Goal: Information Seeking & Learning: Find specific fact

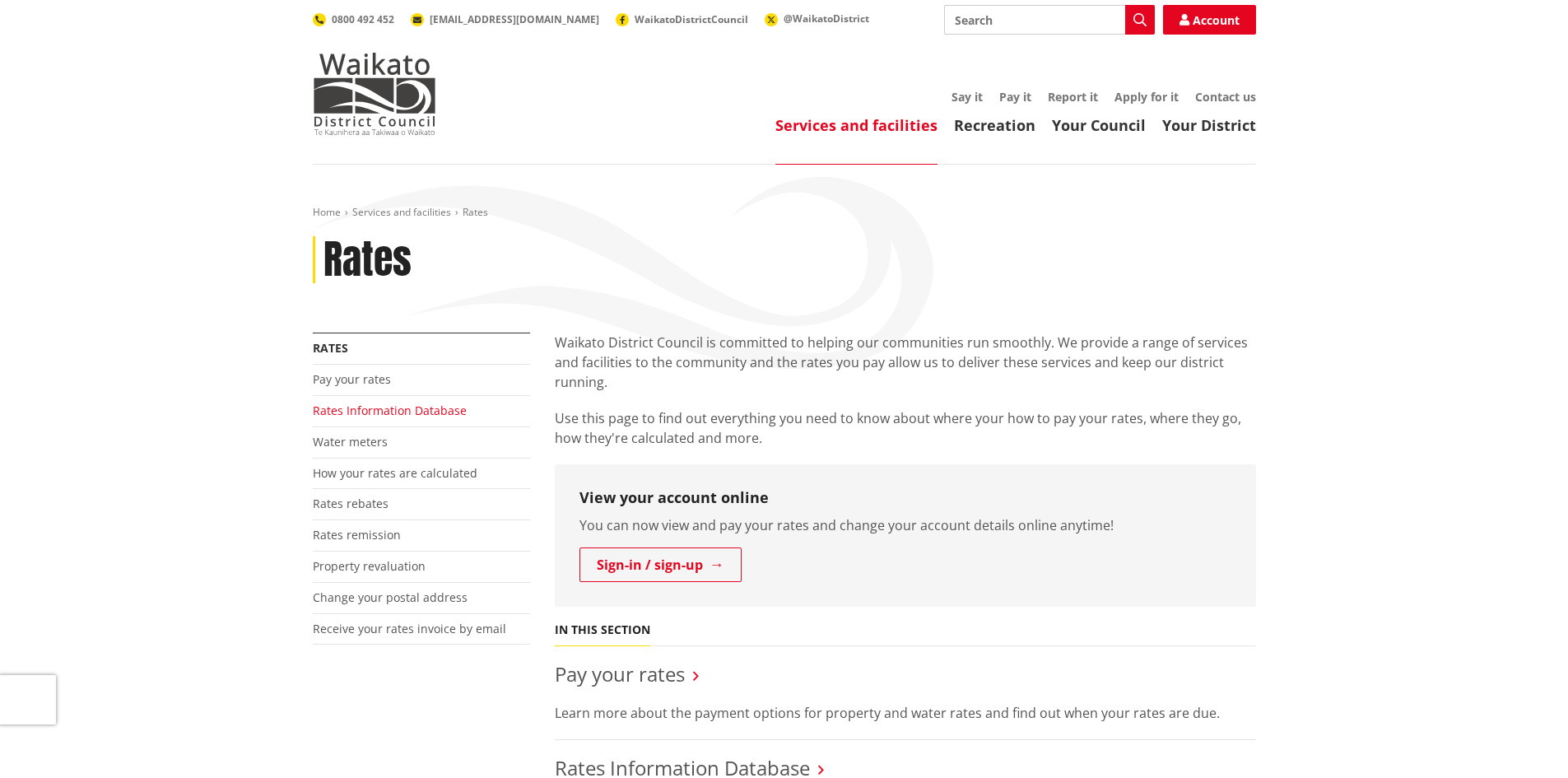
click at [353, 417] on link "Rates Information Database" at bounding box center [389, 410] width 154 height 15
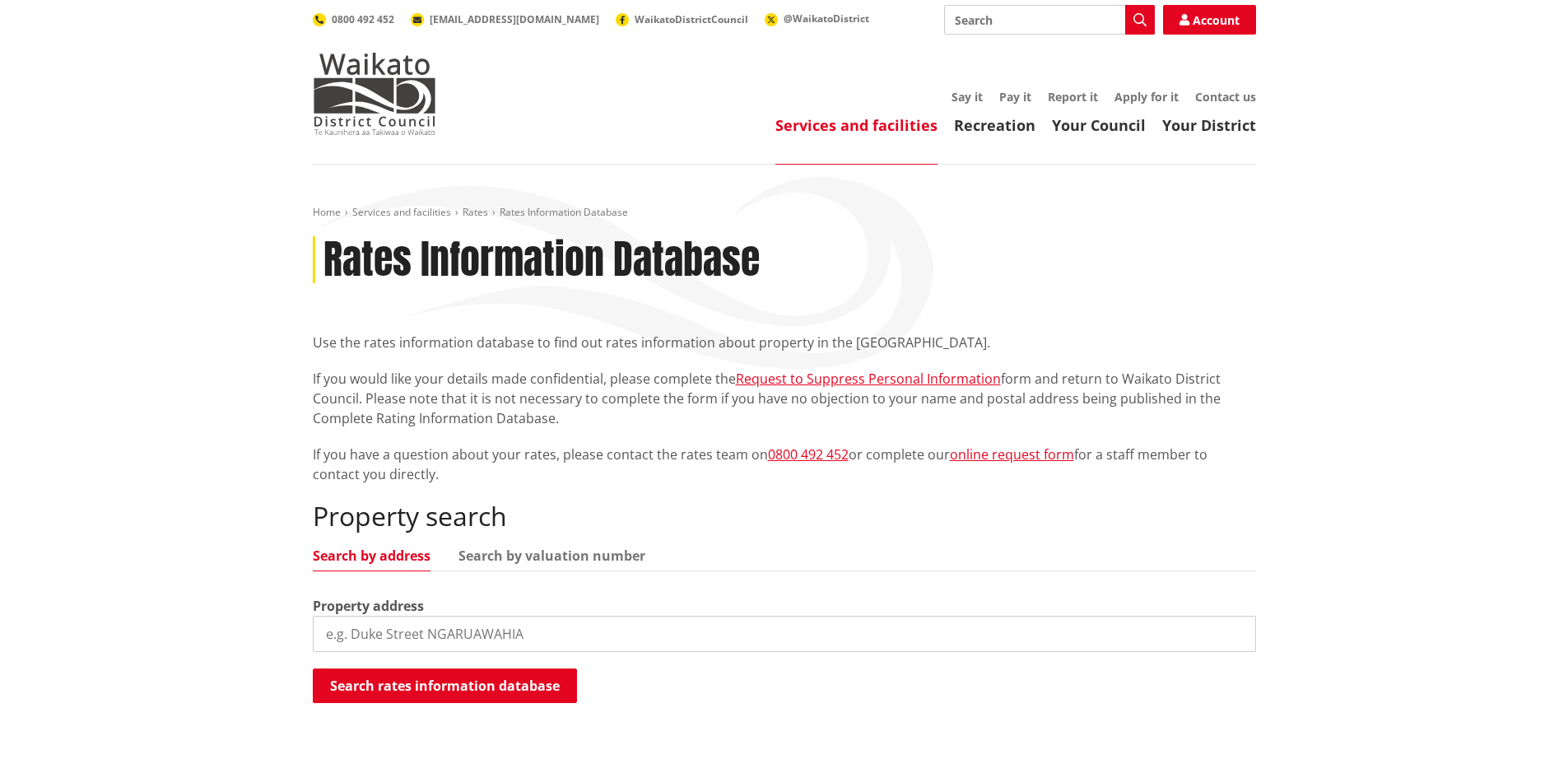
click at [347, 630] on input "search" at bounding box center [784, 634] width 943 height 36
paste input "426 tokaanu rd Turangi"
click at [415, 632] on input "426 tokaanu rd Turangi" at bounding box center [784, 634] width 943 height 36
drag, startPoint x: 488, startPoint y: 639, endPoint x: 421, endPoint y: 640, distance: 67.0
click at [421, 640] on input "426 tokaanu rd, Turangi" at bounding box center [784, 634] width 943 height 36
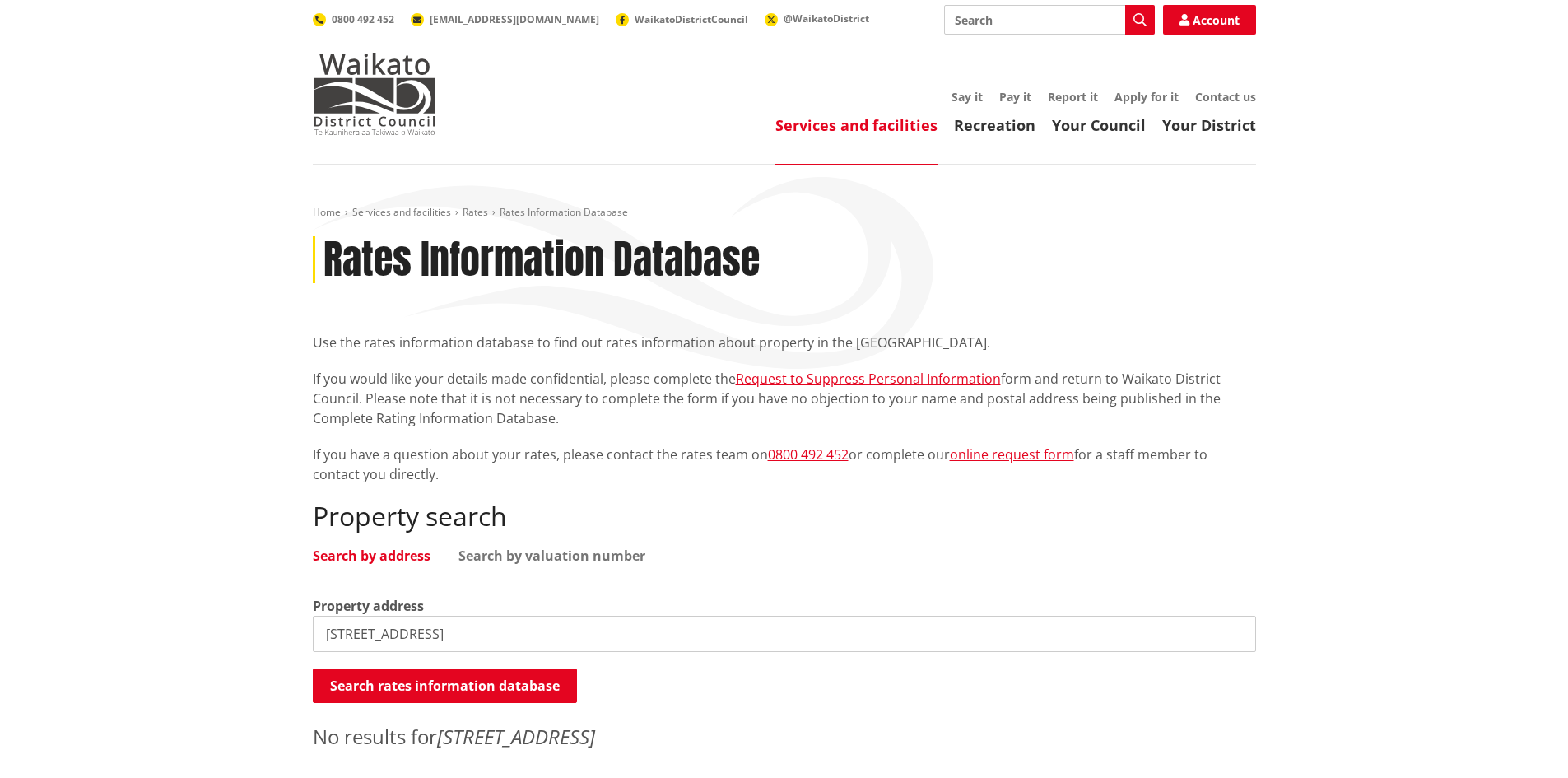
drag, startPoint x: 453, startPoint y: 637, endPoint x: 405, endPoint y: 637, distance: 48.0
click at [405, 637] on input "426 tokaanu road" at bounding box center [784, 634] width 943 height 36
drag, startPoint x: 431, startPoint y: 636, endPoint x: 257, endPoint y: 626, distance: 174.3
click at [257, 626] on div "Home Services and facilities Rates Rates Information Database Rates Information…" at bounding box center [784, 495] width 1568 height 661
click at [425, 689] on button "Search rates information database" at bounding box center [444, 686] width 264 height 34
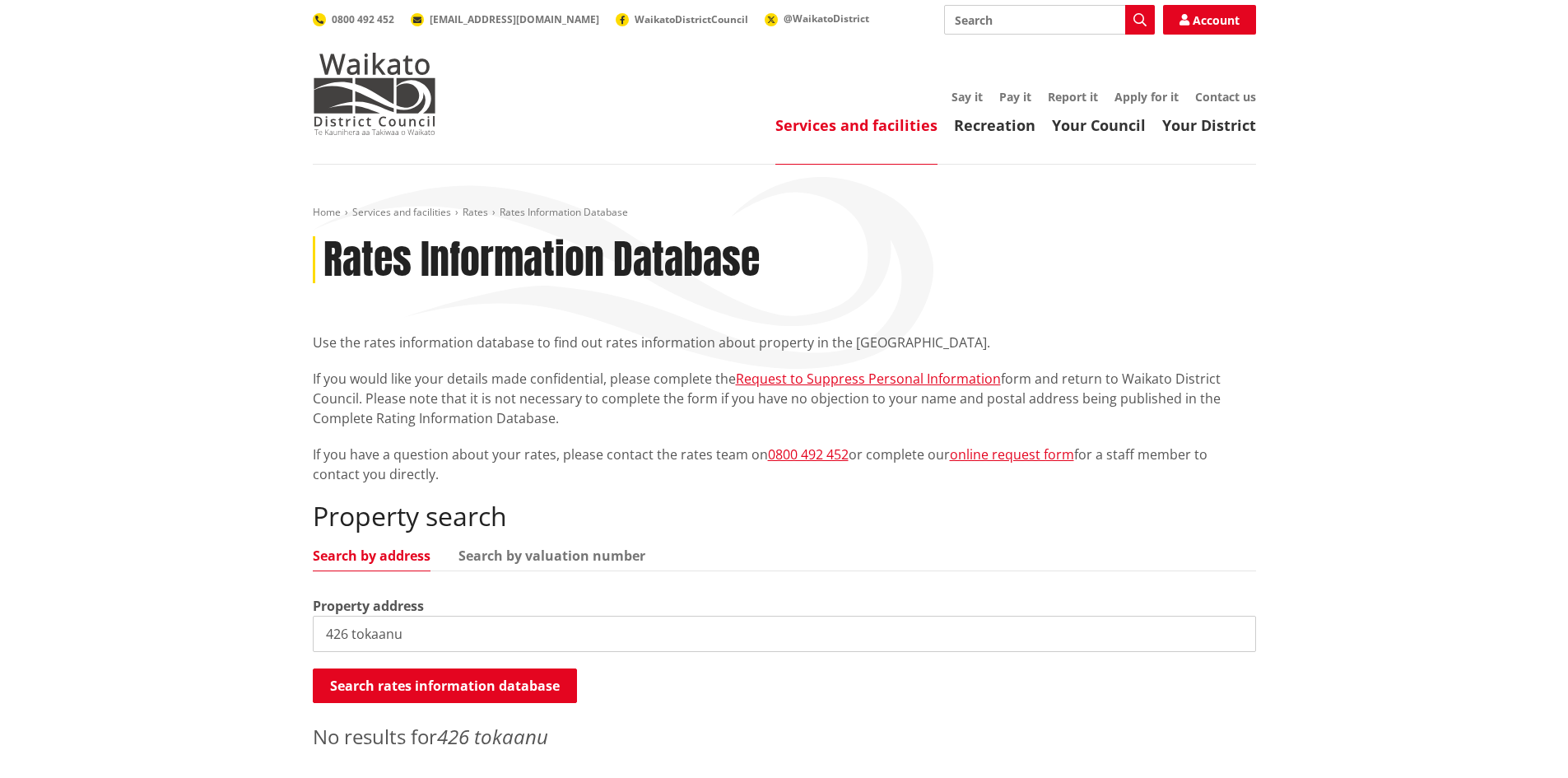
drag, startPoint x: 423, startPoint y: 634, endPoint x: 87, endPoint y: 615, distance: 336.5
click at [87, 615] on div "Home Services and facilities Rates Rates Information Database Rates Information…" at bounding box center [784, 495] width 1568 height 661
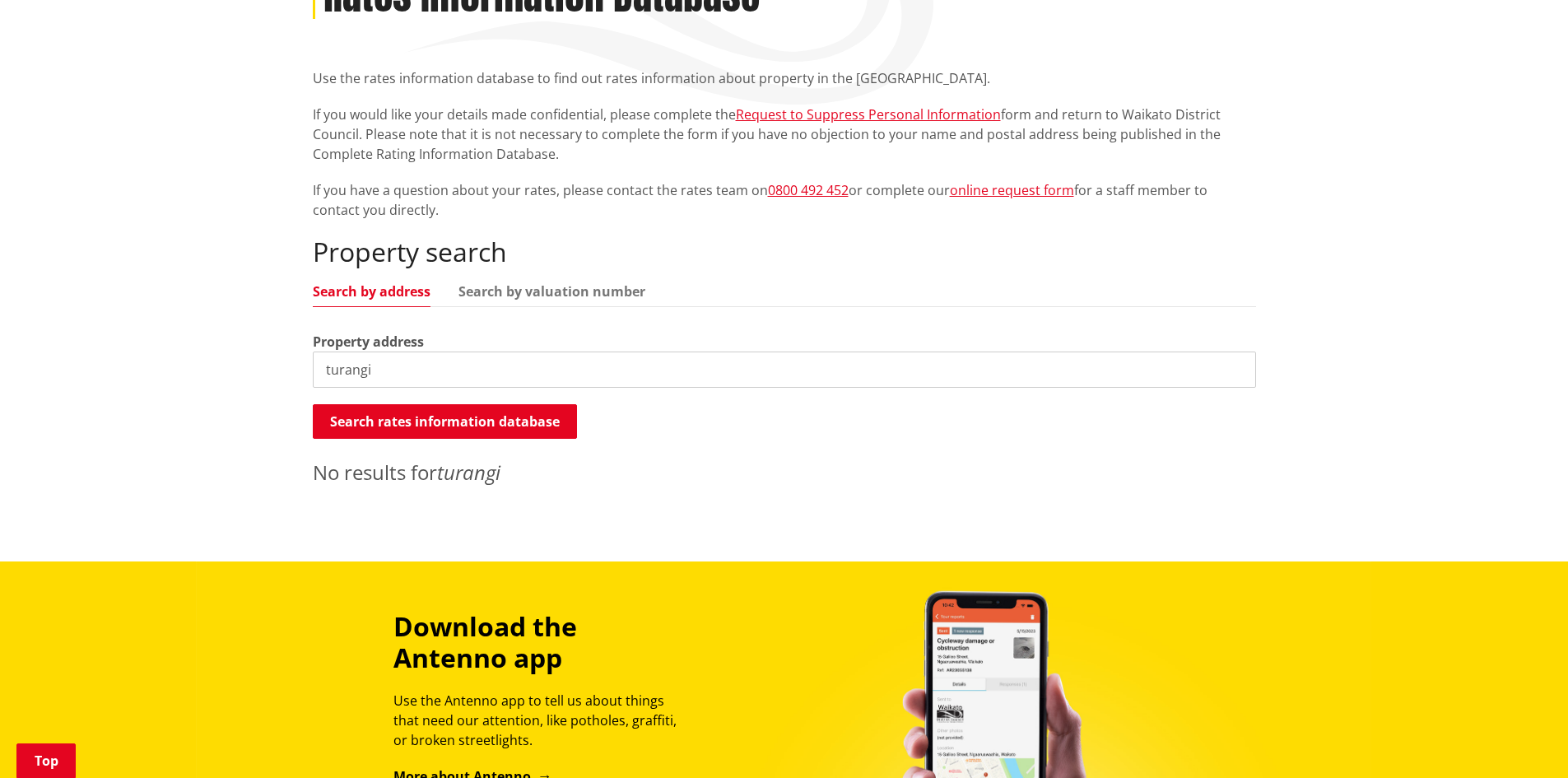
scroll to position [329, 0]
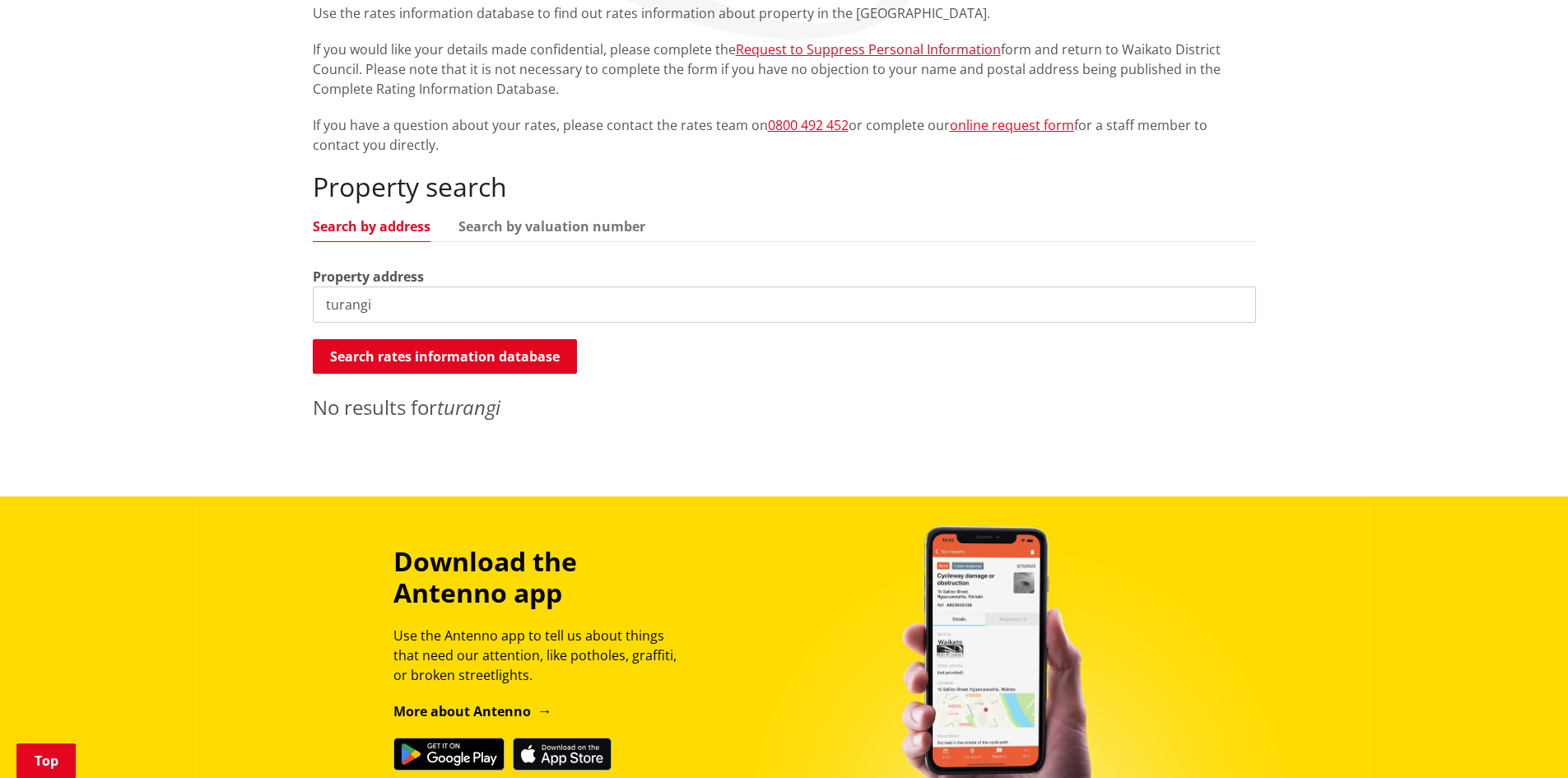
drag, startPoint x: 391, startPoint y: 306, endPoint x: 92, endPoint y: 300, distance: 299.1
click at [92, 300] on div "Home Services and facilities Rates Rates Information Database Rates Information…" at bounding box center [784, 166] width 1568 height 661
click at [458, 313] on input "426 state highway" at bounding box center [784, 305] width 943 height 36
type input "426 state highway 41, tokaanu"
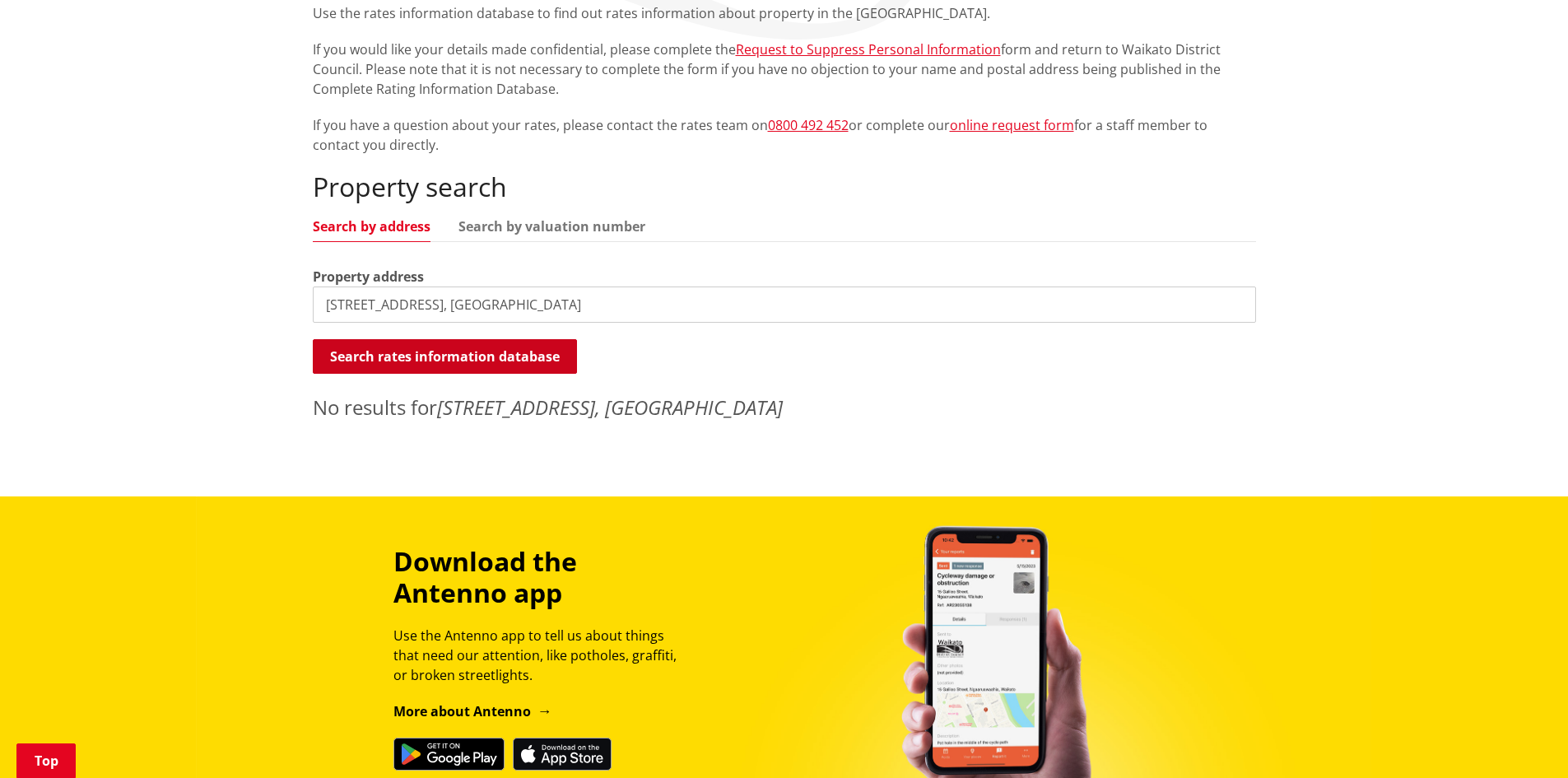
click at [449, 361] on button "Search rates information database" at bounding box center [444, 356] width 264 height 34
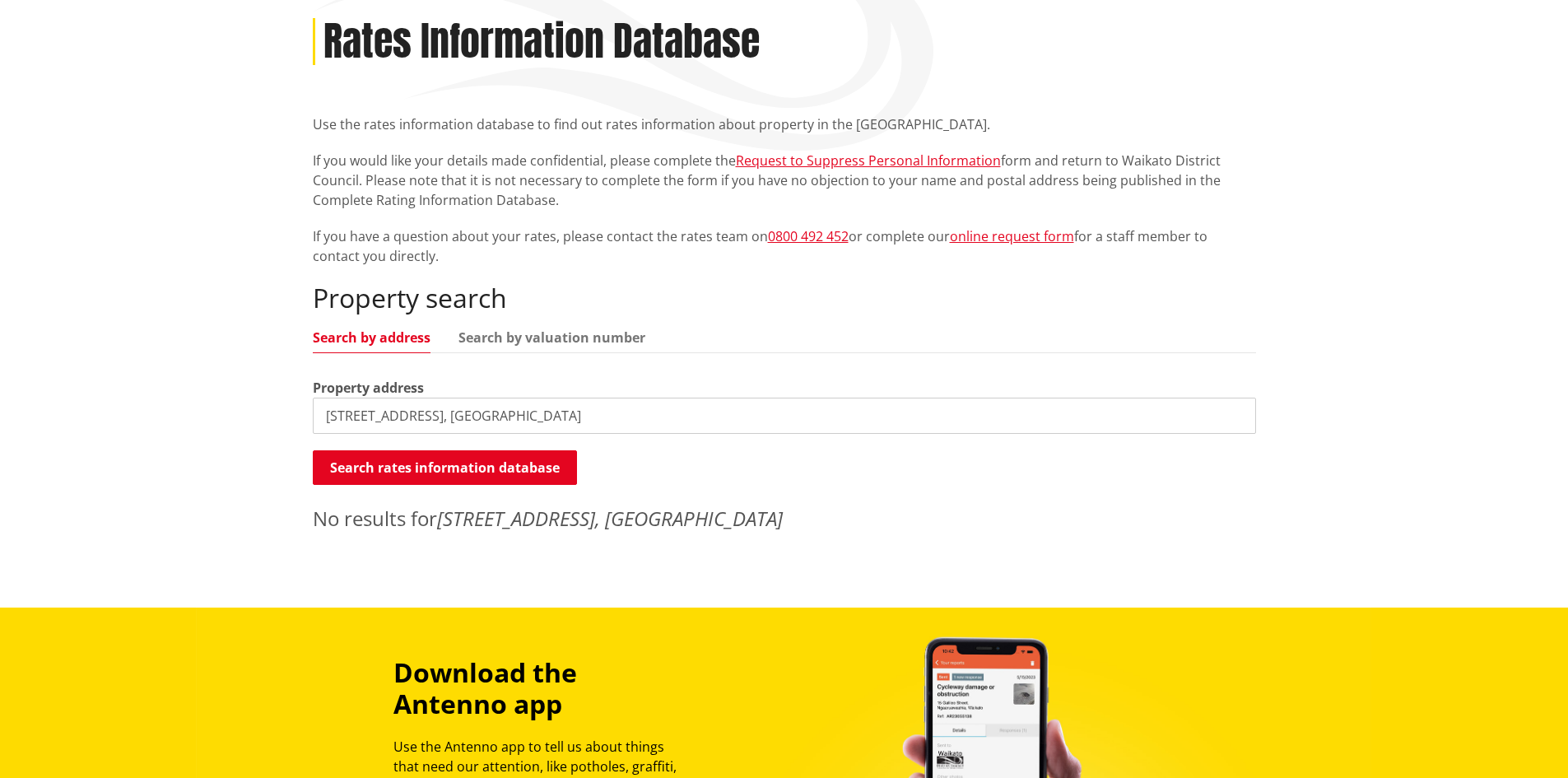
scroll to position [0, 0]
